Goal: Task Accomplishment & Management: Manage account settings

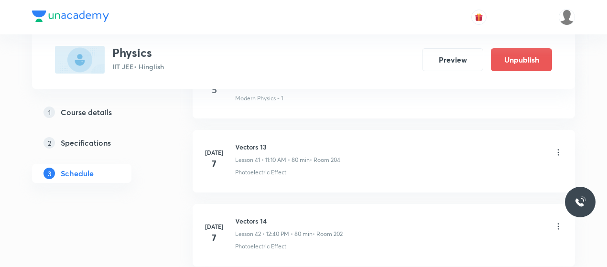
scroll to position [3522, 0]
drag, startPoint x: 289, startPoint y: 115, endPoint x: 201, endPoint y: 223, distance: 138.9
click at [201, 223] on li "[DATE] Vectors 14 Lesson 42 • 12:40 PM • 80 min • Room 202 Photoelectric Effect" at bounding box center [384, 233] width 382 height 63
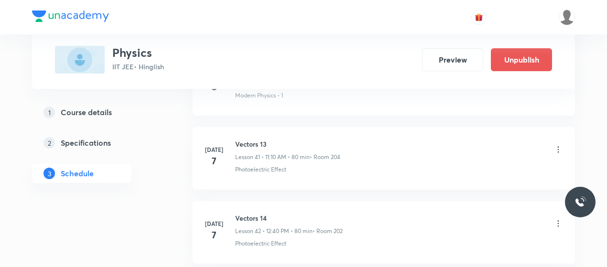
drag, startPoint x: 201, startPoint y: 223, endPoint x: 154, endPoint y: 224, distance: 46.4
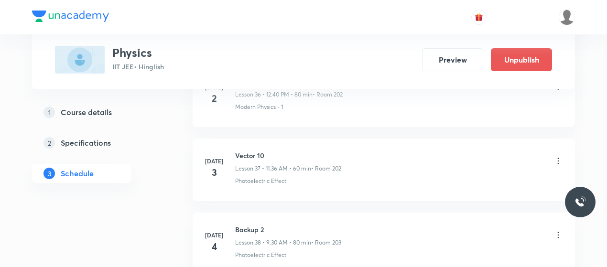
scroll to position [3215, 0]
click at [557, 156] on icon at bounding box center [558, 161] width 10 height 10
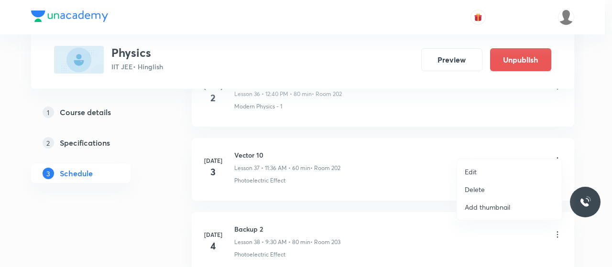
click at [468, 170] on p "Edit" at bounding box center [470, 172] width 12 height 10
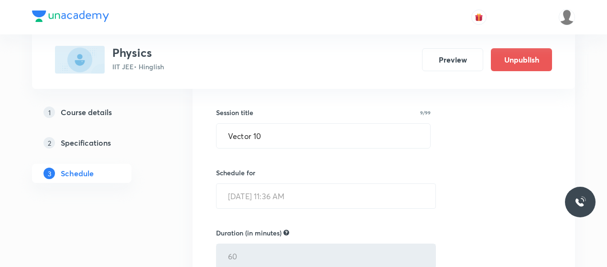
scroll to position [2827, 0]
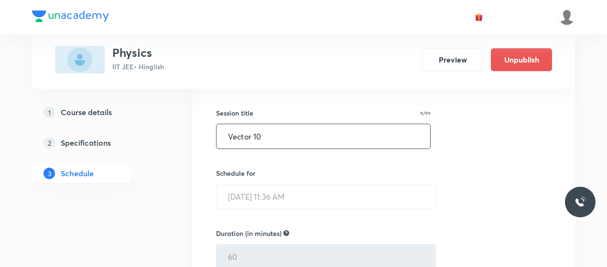
click at [243, 125] on input "Vector 10" at bounding box center [323, 136] width 214 height 24
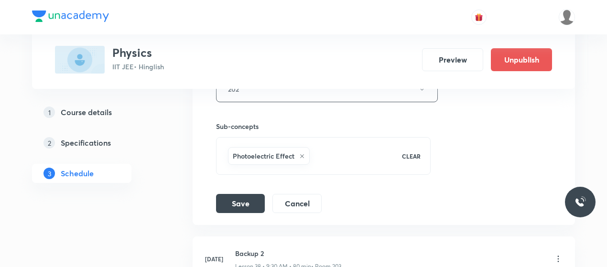
scroll to position [3120, 0]
type input "Friction 1"
click at [243, 193] on button "Save" at bounding box center [240, 202] width 49 height 19
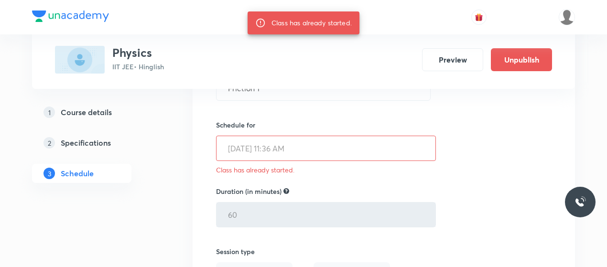
scroll to position [2875, 0]
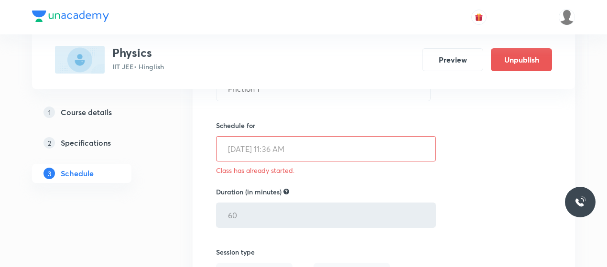
click at [519, 208] on div "Session title 10/99 Friction 1 ​ Schedule for [DATE] 11:36 AM ​ Class has alrea…" at bounding box center [383, 252] width 335 height 422
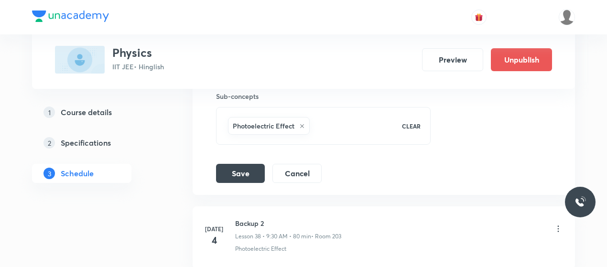
scroll to position [3157, 0]
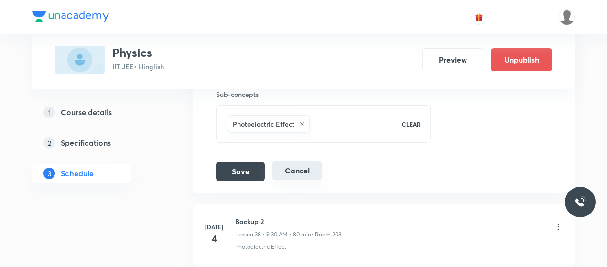
click at [292, 161] on button "Cancel" at bounding box center [296, 170] width 49 height 19
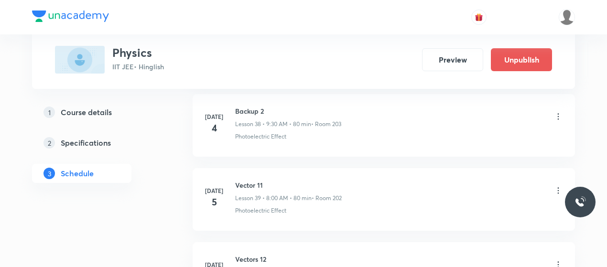
scroll to position [2894, 0]
